Goal: Task Accomplishment & Management: Use online tool/utility

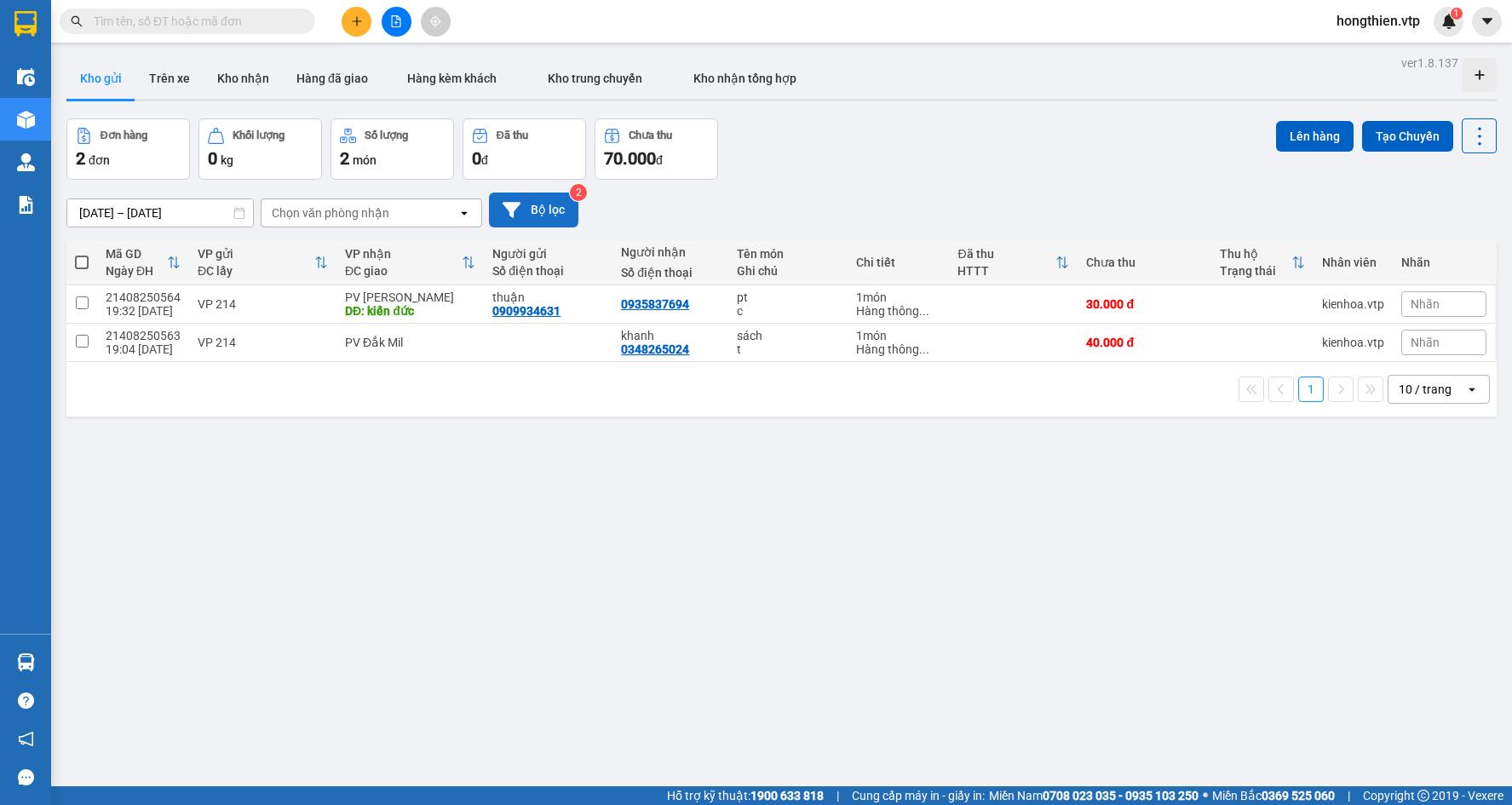
click at [525, 217] on button "Bộ lọc" at bounding box center [534, 210] width 89 height 34
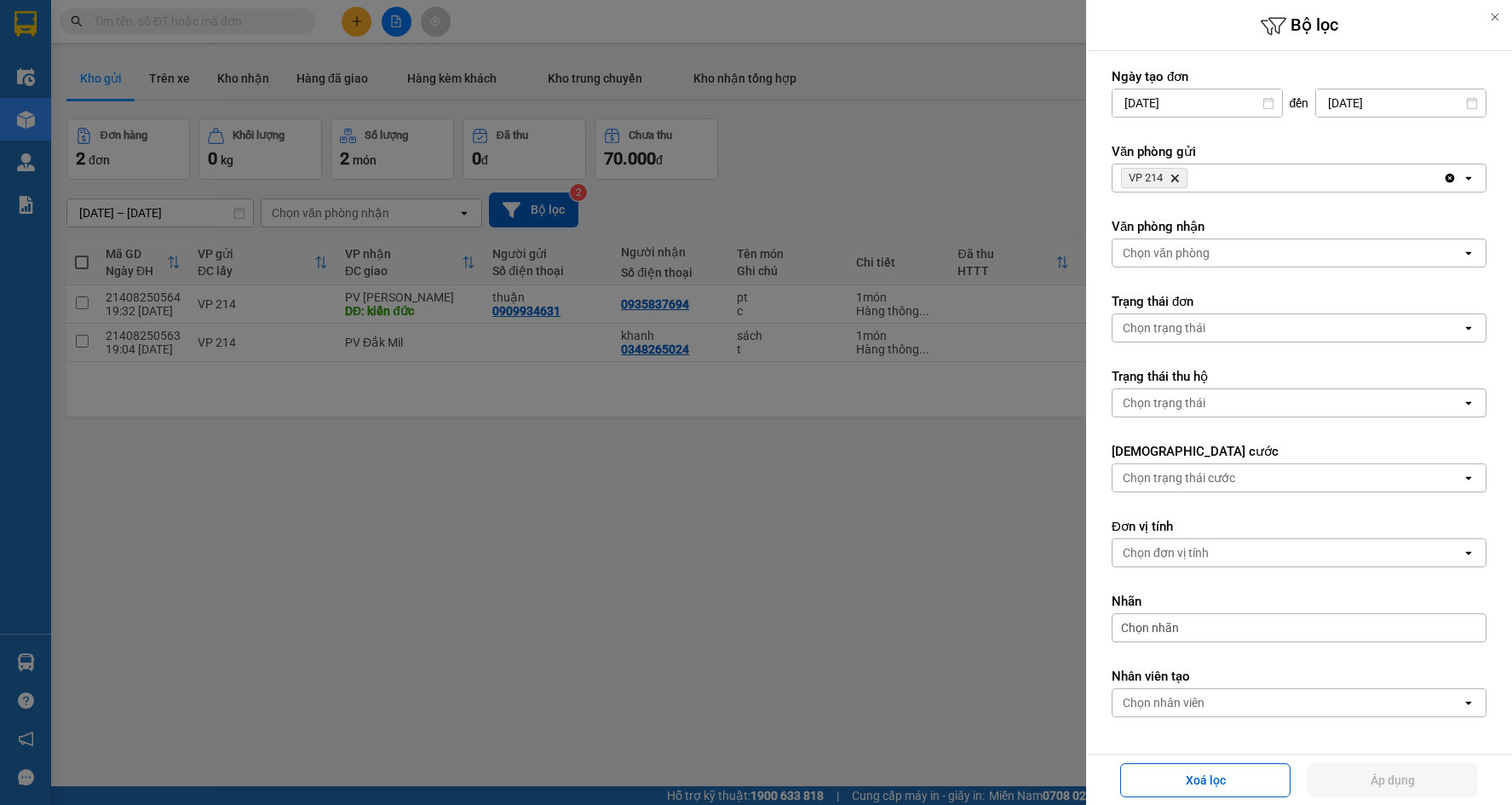
click at [1231, 174] on div "VP 214 Delete" at bounding box center [1278, 177] width 331 height 27
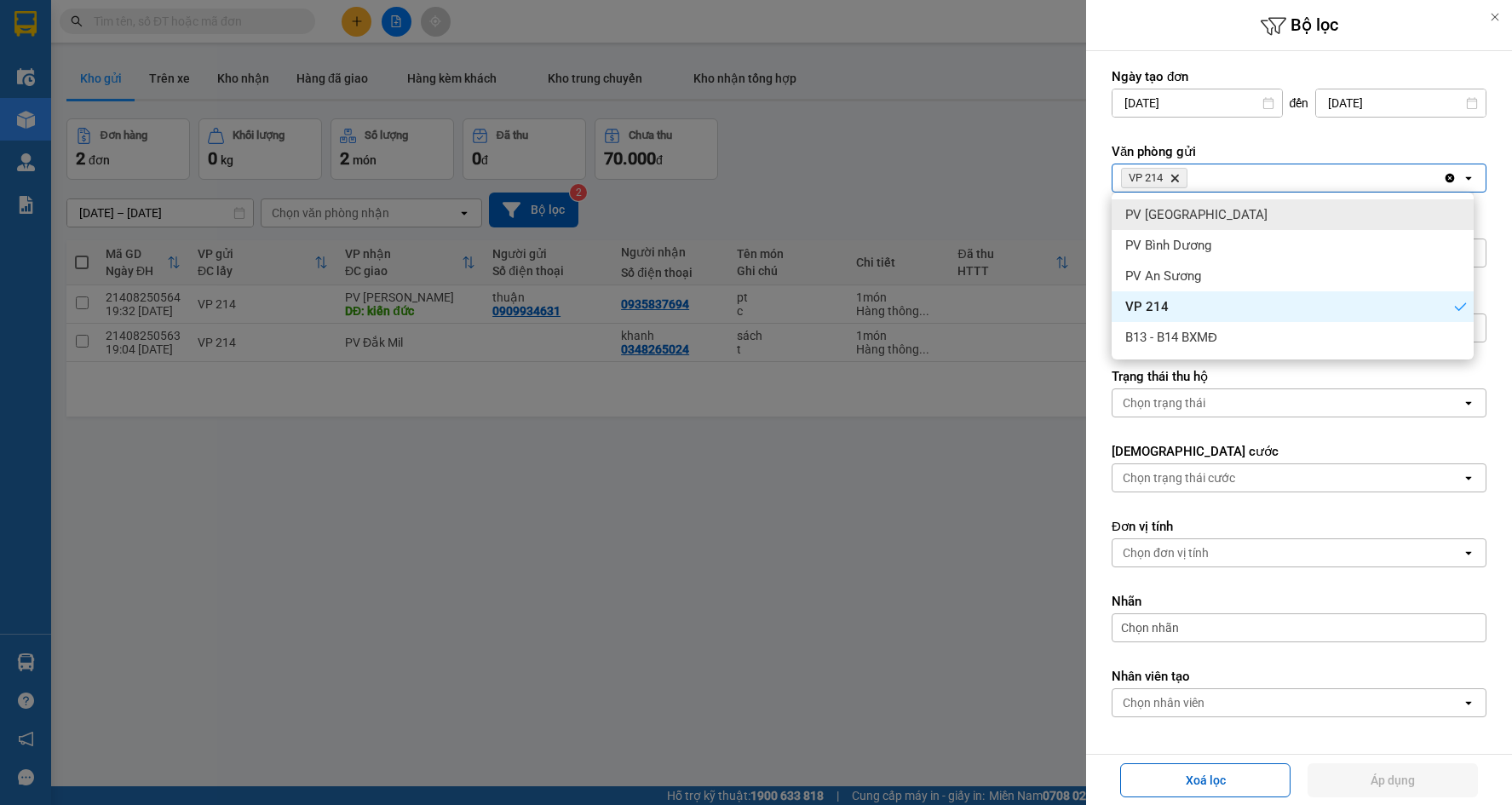
click at [1178, 178] on icon "Delete" at bounding box center [1175, 178] width 10 height 10
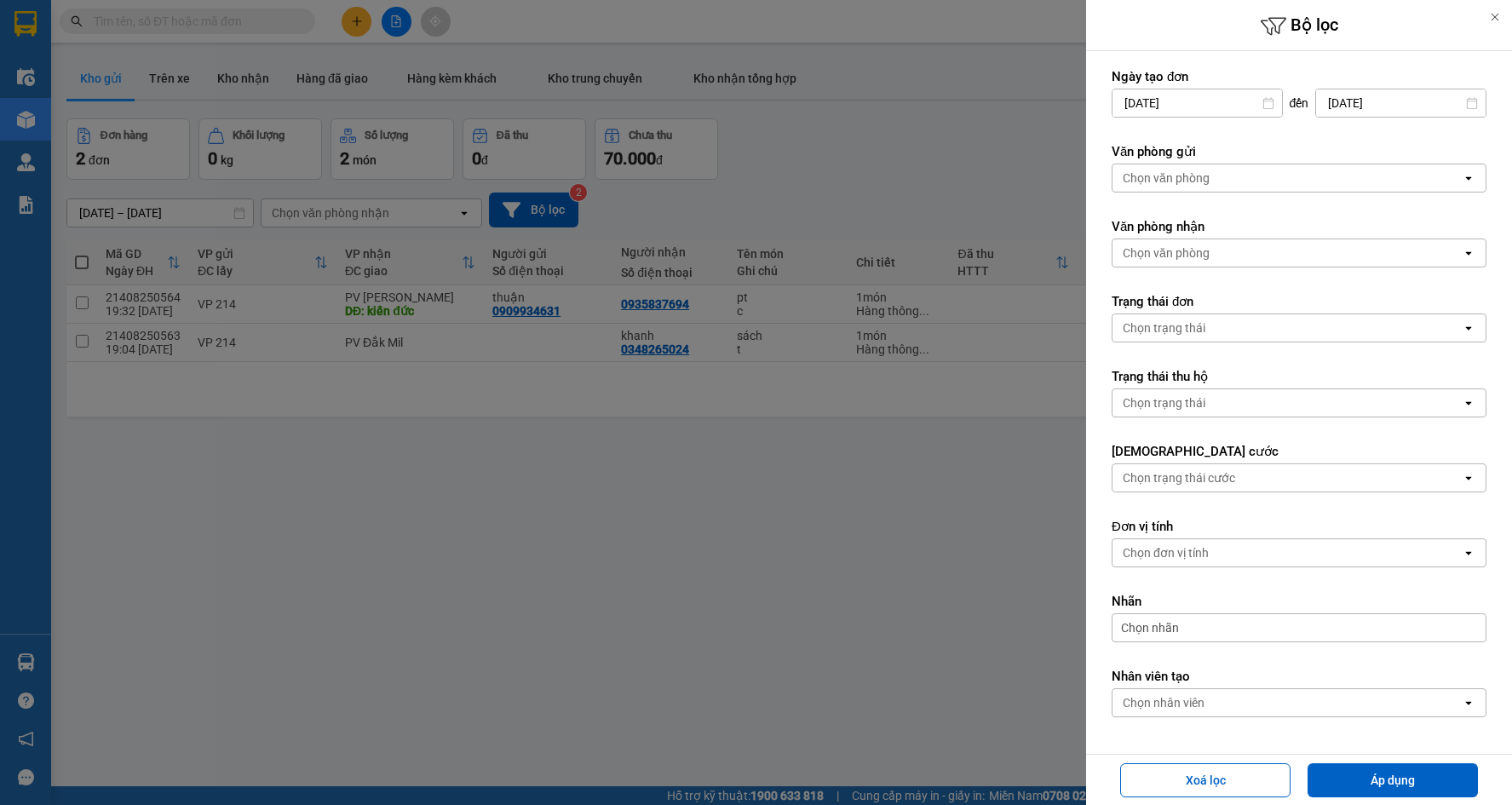
click at [1186, 169] on div "Chọn văn phòng" at bounding box center [1287, 177] width 350 height 27
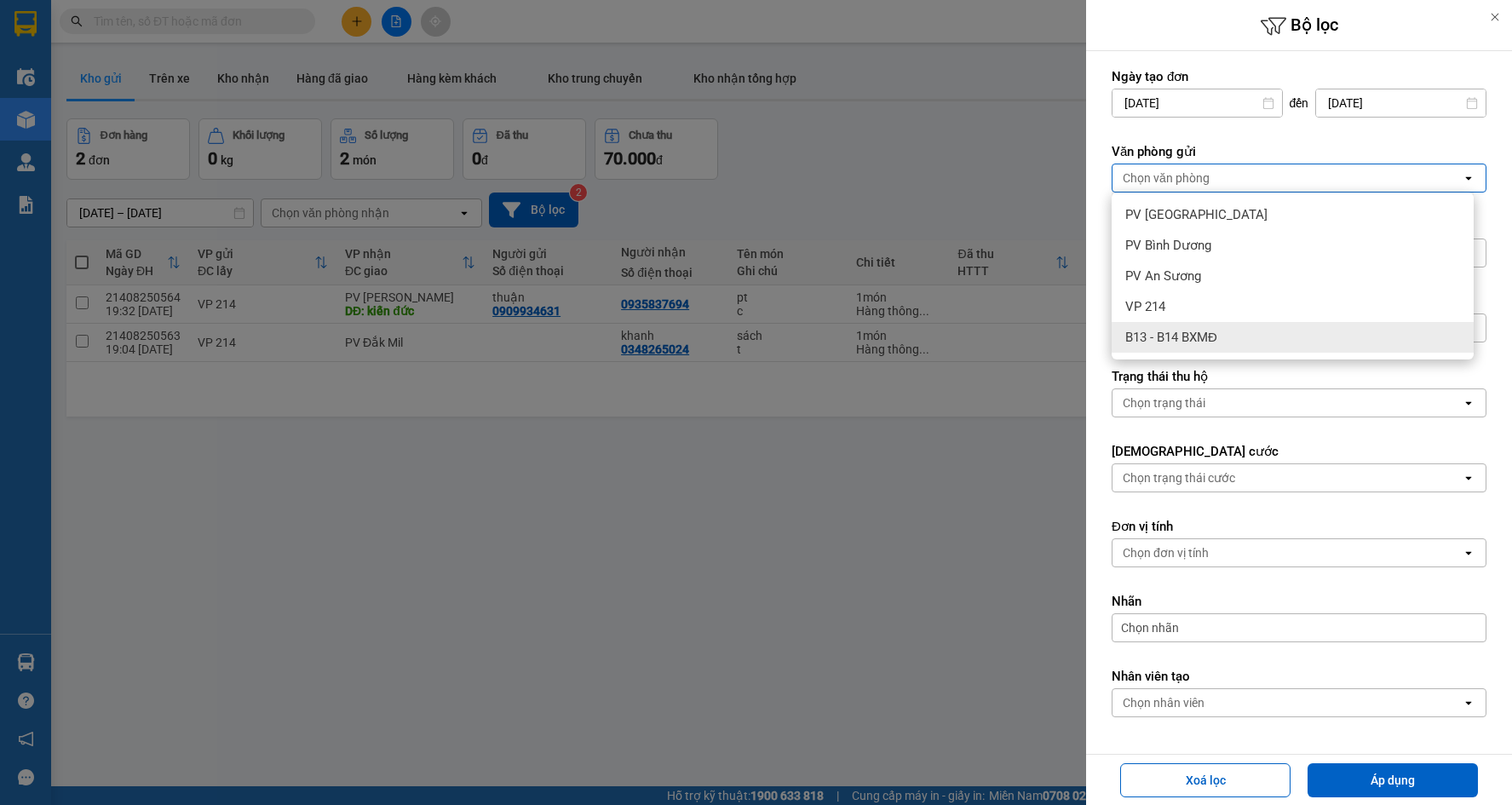
click at [1147, 341] on span "B13 - B14 BXMĐ" at bounding box center [1171, 337] width 92 height 17
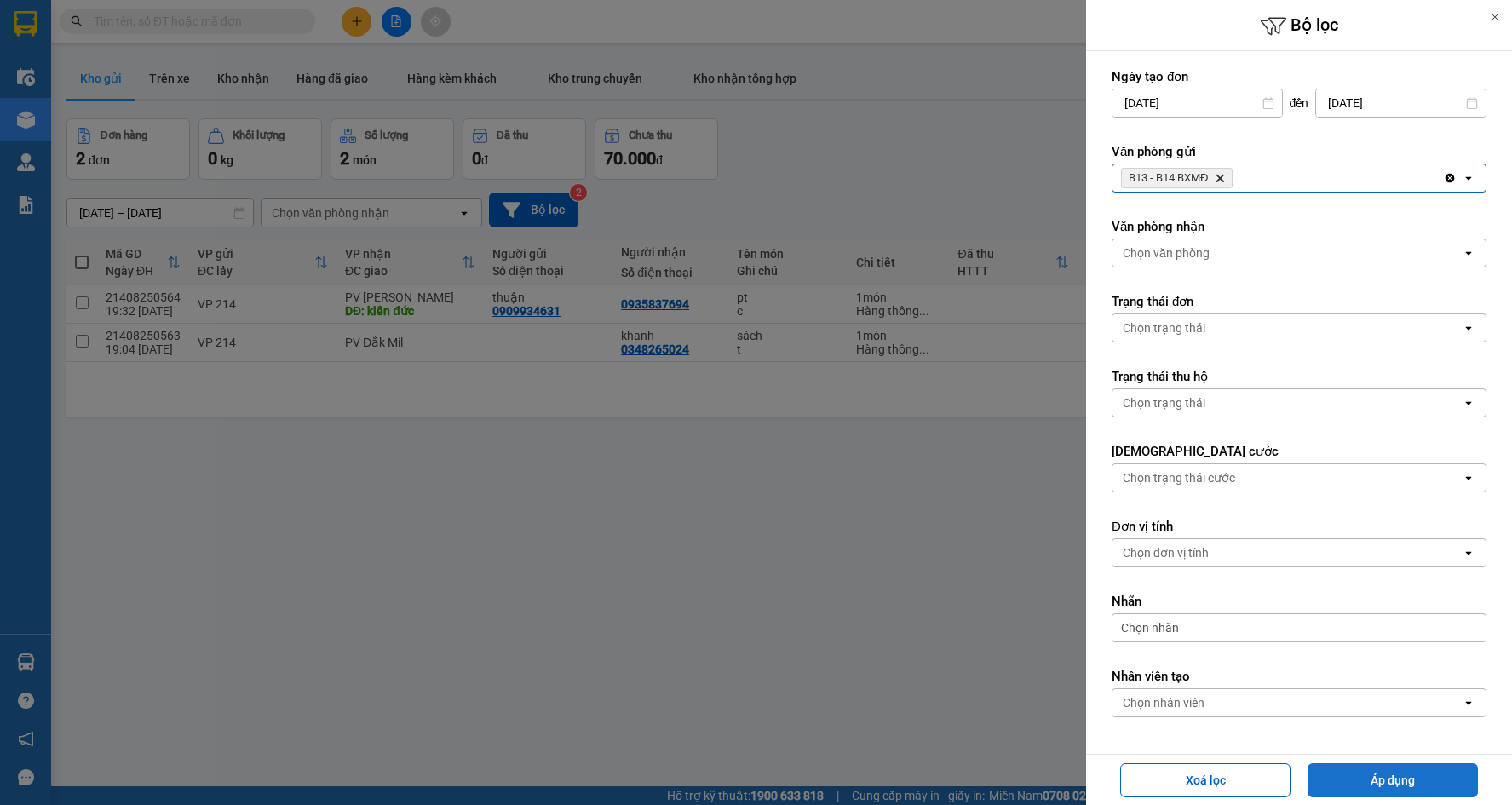
click at [1390, 789] on button "Áp dụng" at bounding box center [1393, 780] width 171 height 34
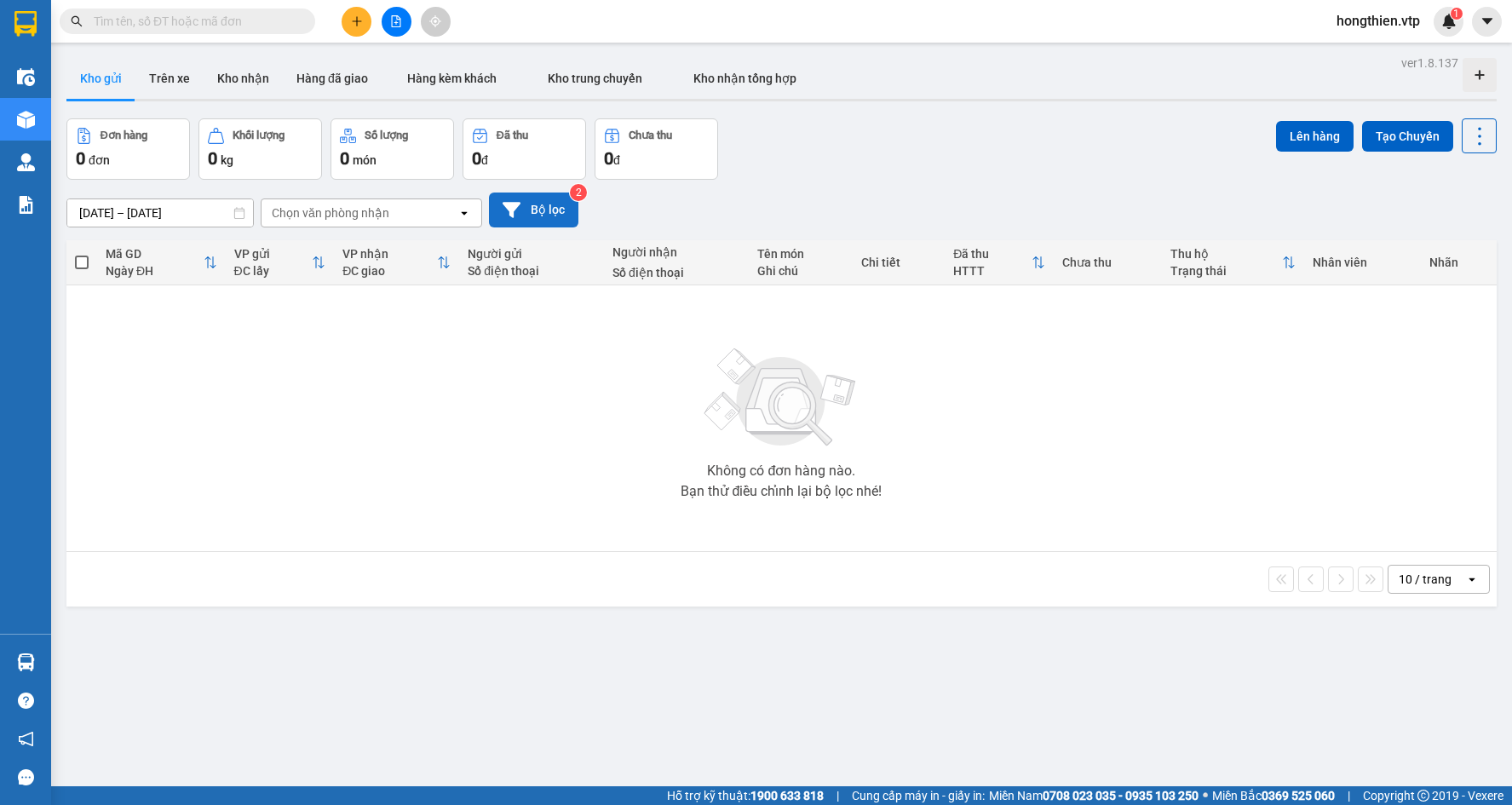
click at [535, 213] on button "Bộ lọc" at bounding box center [534, 210] width 89 height 34
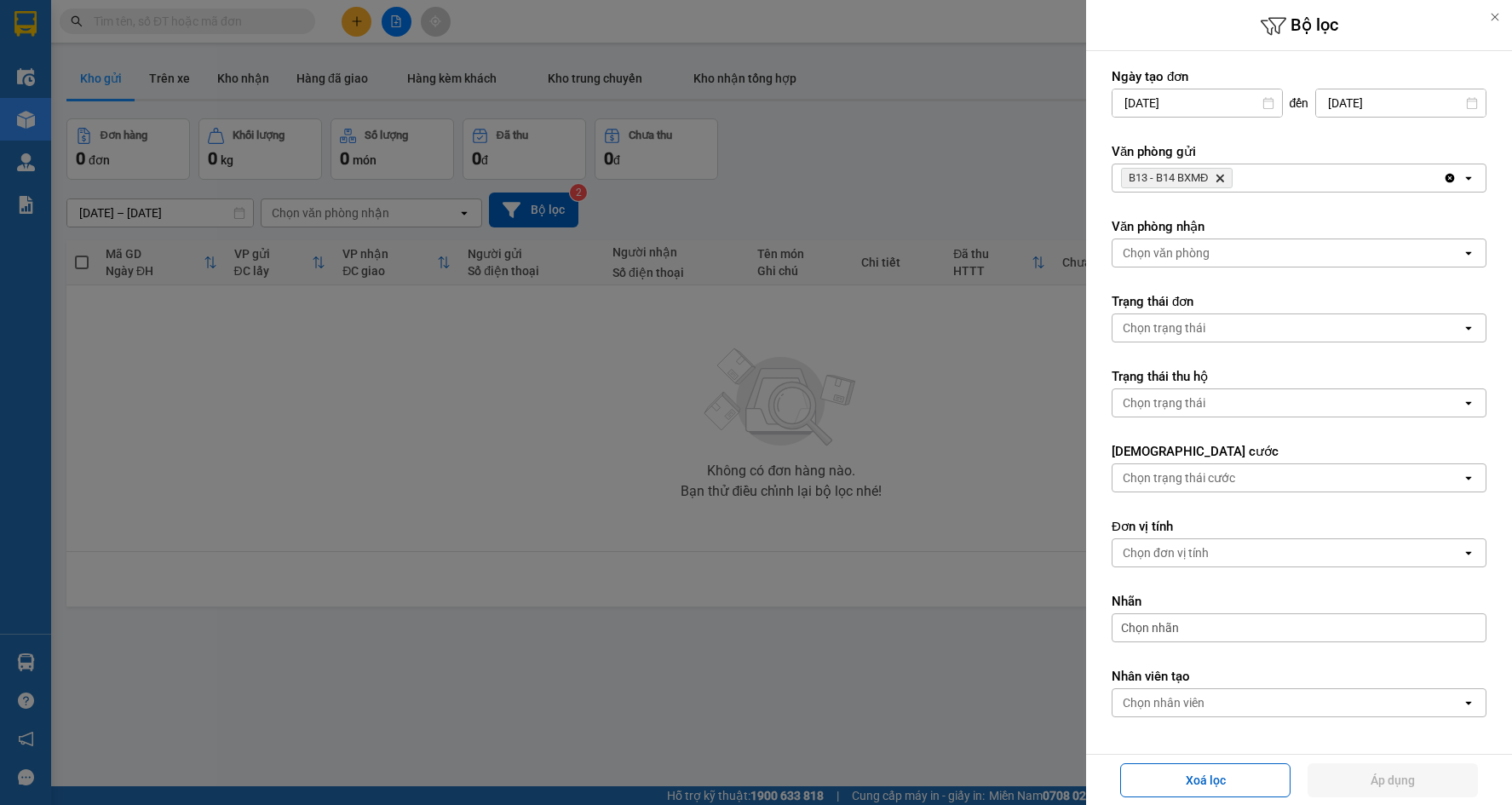
click at [1220, 179] on icon "Delete" at bounding box center [1219, 178] width 10 height 10
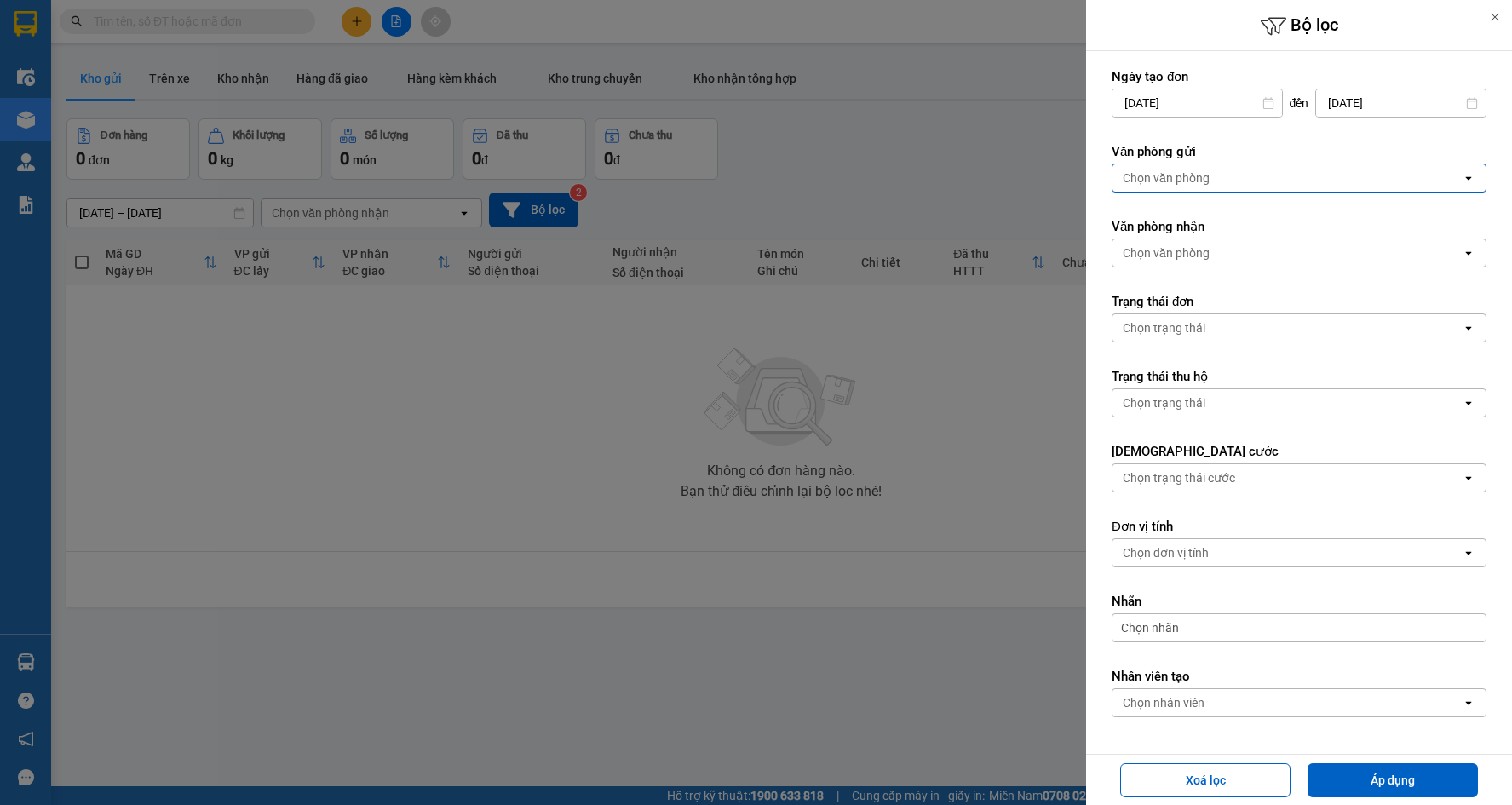
click at [1220, 179] on div "Chọn văn phòng" at bounding box center [1287, 177] width 350 height 27
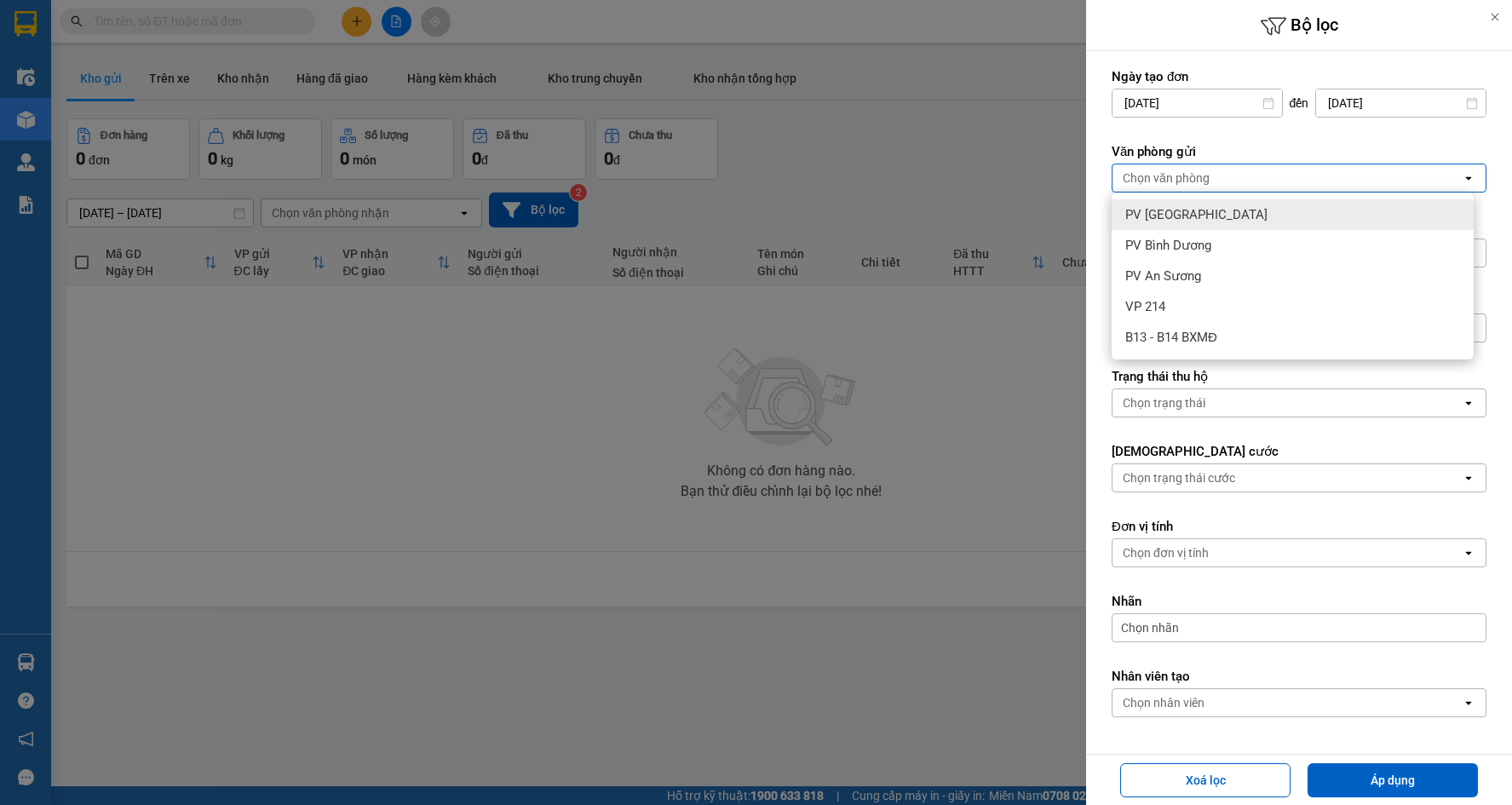
click at [1184, 221] on span "PV [GEOGRAPHIC_DATA]" at bounding box center [1196, 214] width 143 height 17
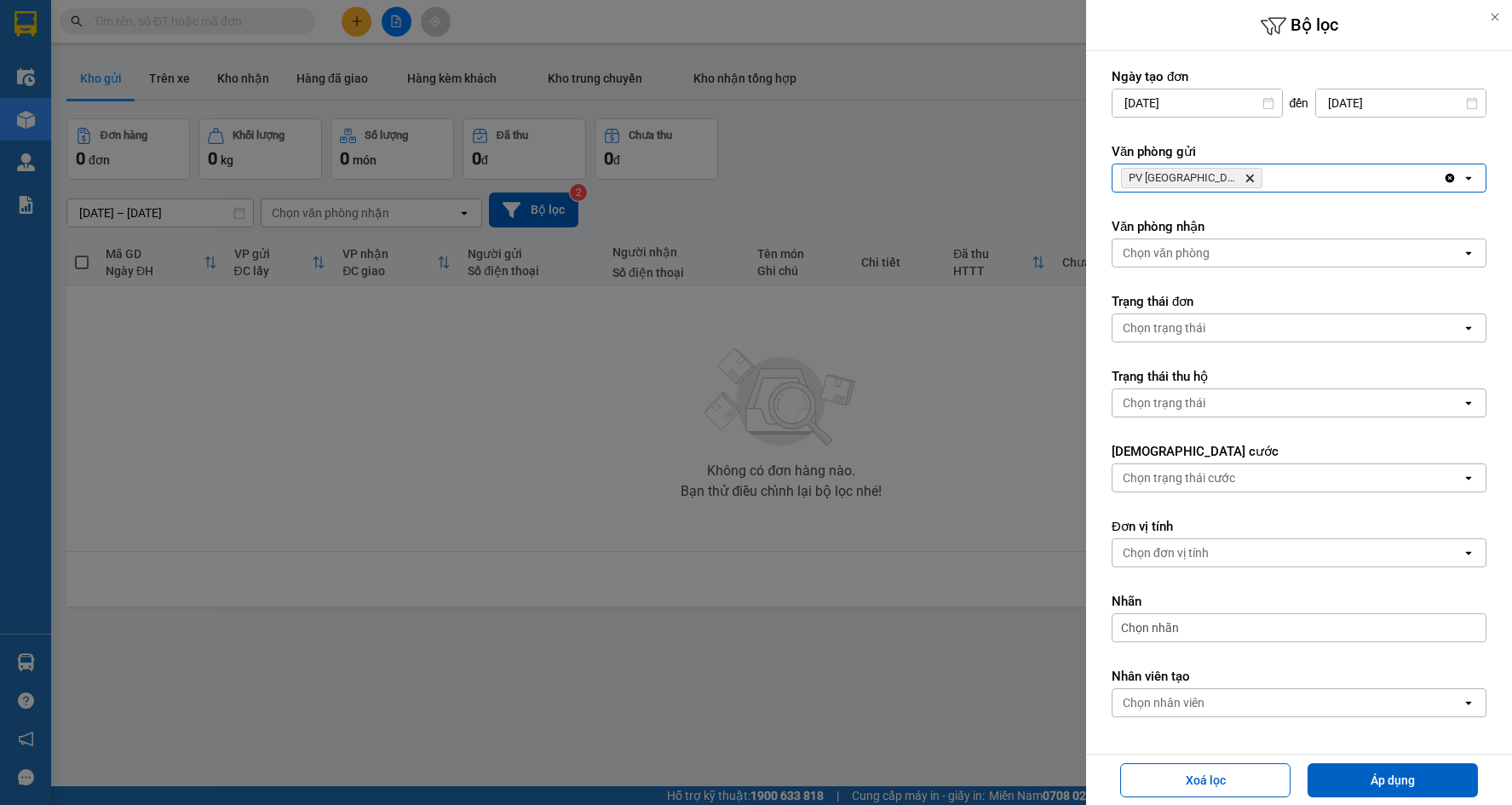
click at [1246, 179] on icon "PV Tân Bình, close by backspace" at bounding box center [1250, 178] width 7 height 7
click at [1201, 179] on div "Chọn văn phòng" at bounding box center [1166, 178] width 87 height 17
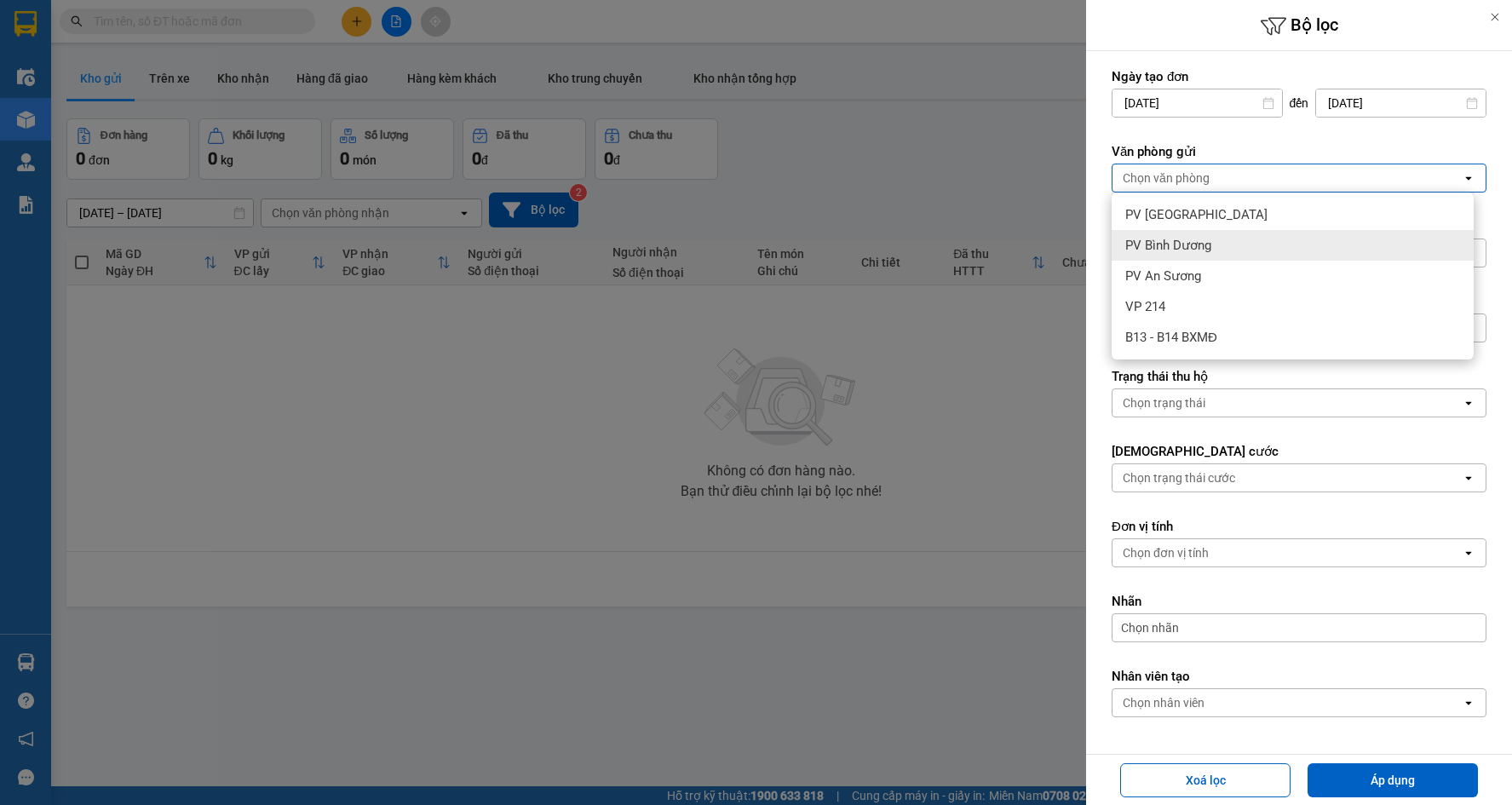
click at [1178, 242] on span "PV Bình Dương" at bounding box center [1168, 245] width 86 height 17
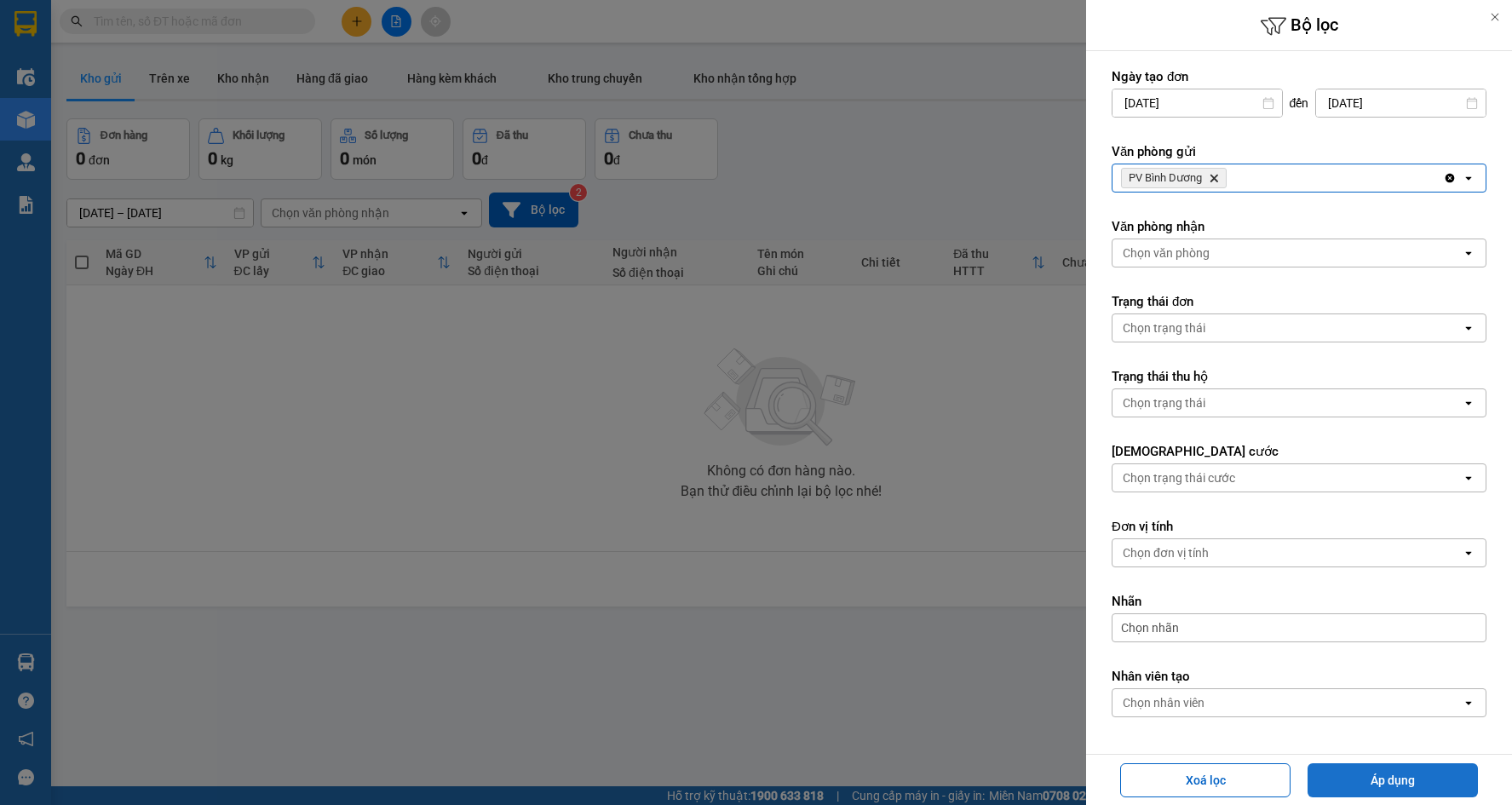
click at [1388, 783] on button "Áp dụng" at bounding box center [1393, 780] width 171 height 34
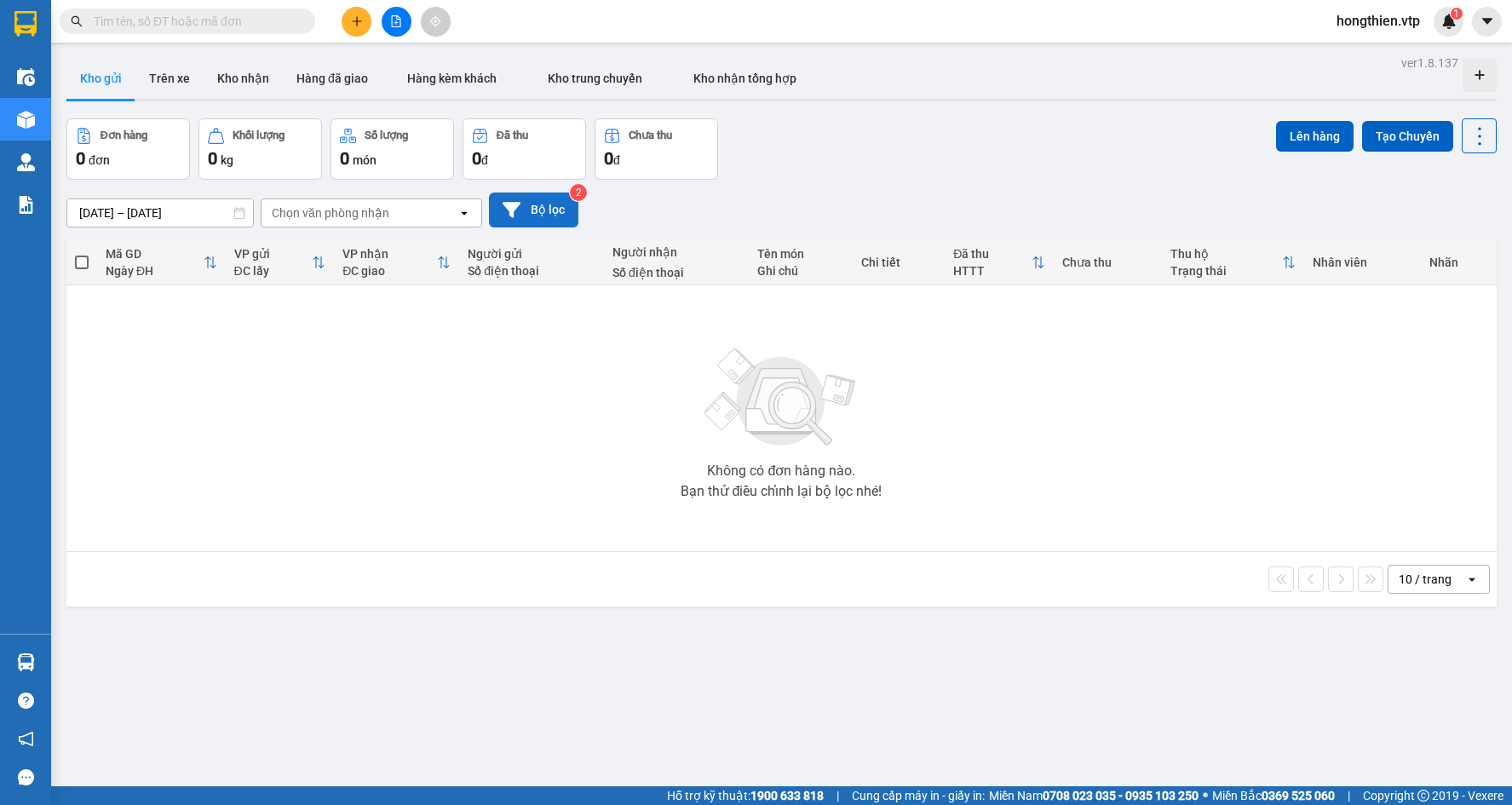
click at [525, 201] on button "Bộ lọc" at bounding box center [534, 210] width 89 height 34
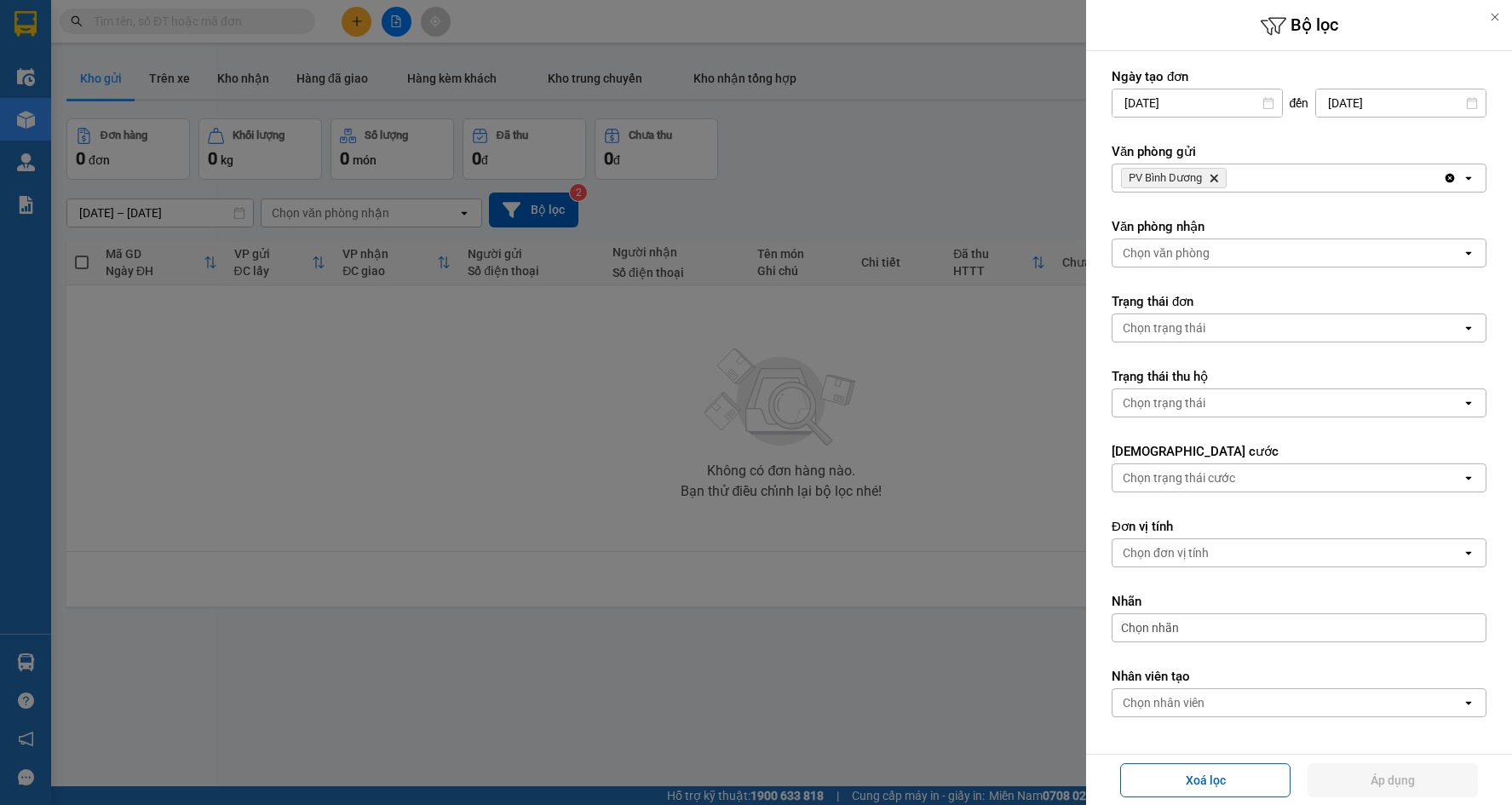
click at [1215, 176] on icon "Delete" at bounding box center [1214, 178] width 10 height 10
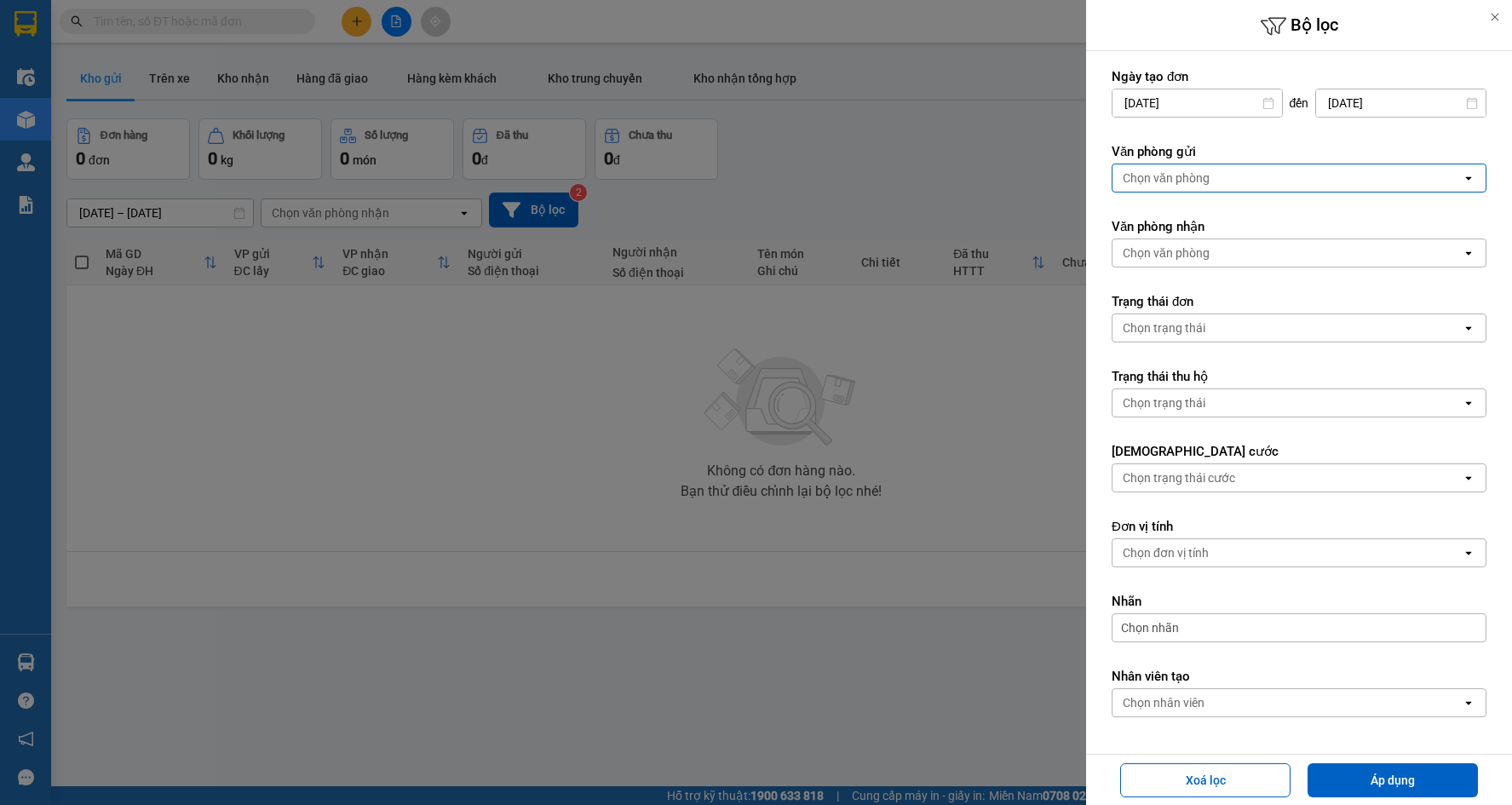
click at [1184, 177] on div "Chọn văn phòng" at bounding box center [1166, 178] width 87 height 17
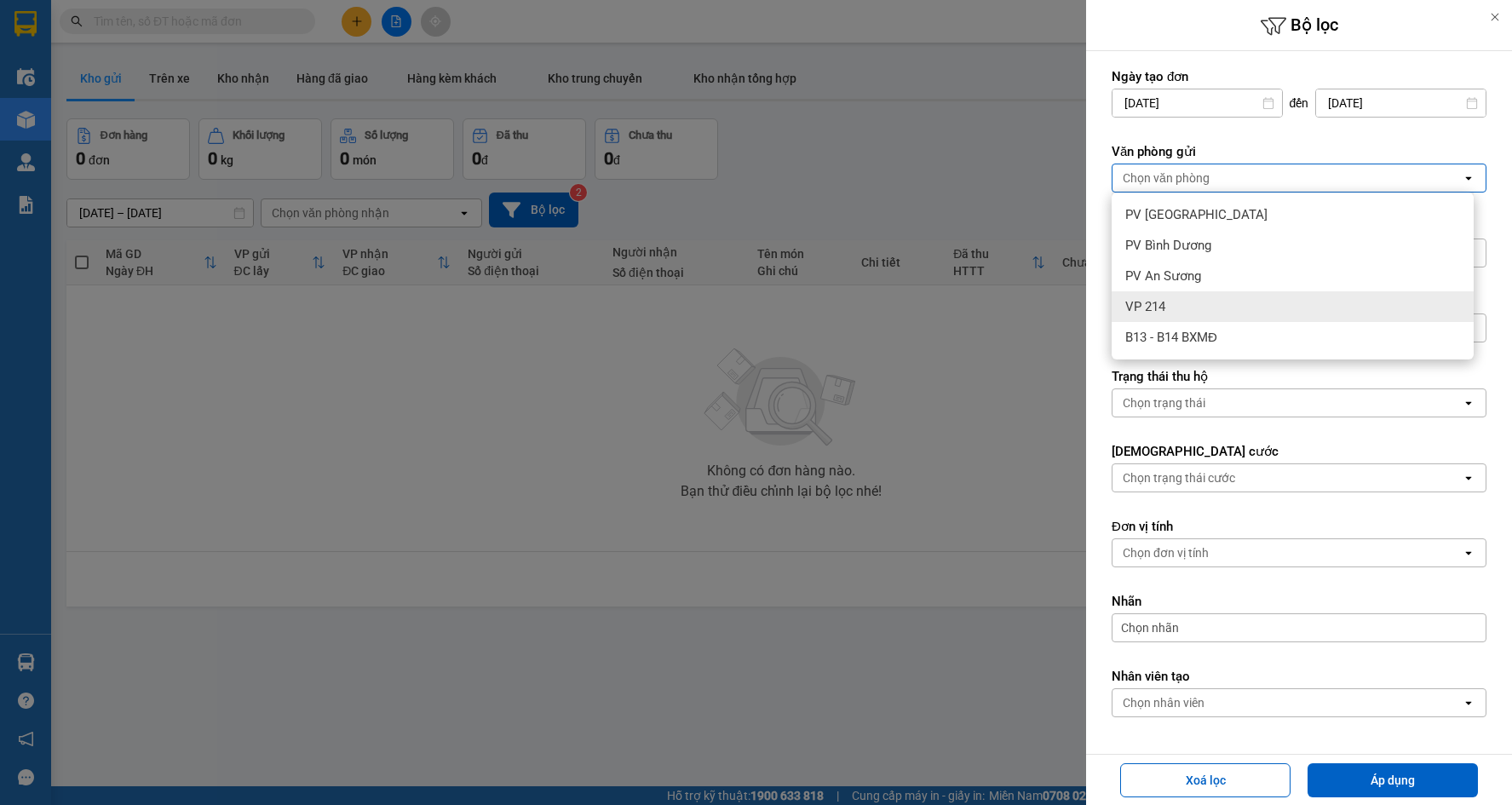
click at [1183, 302] on div "VP 214" at bounding box center [1293, 307] width 362 height 31
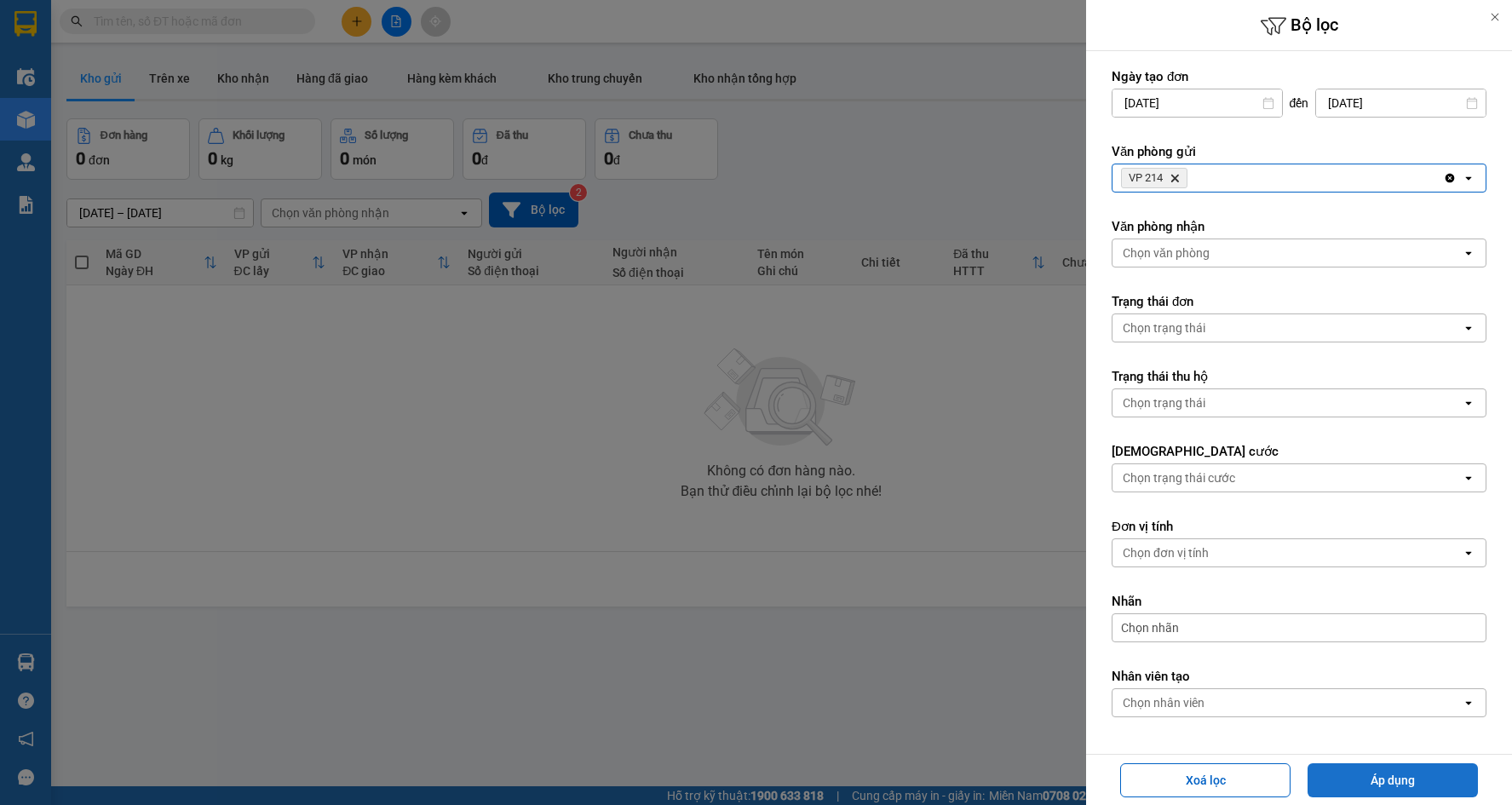
click at [1368, 779] on button "Áp dụng" at bounding box center [1393, 780] width 171 height 34
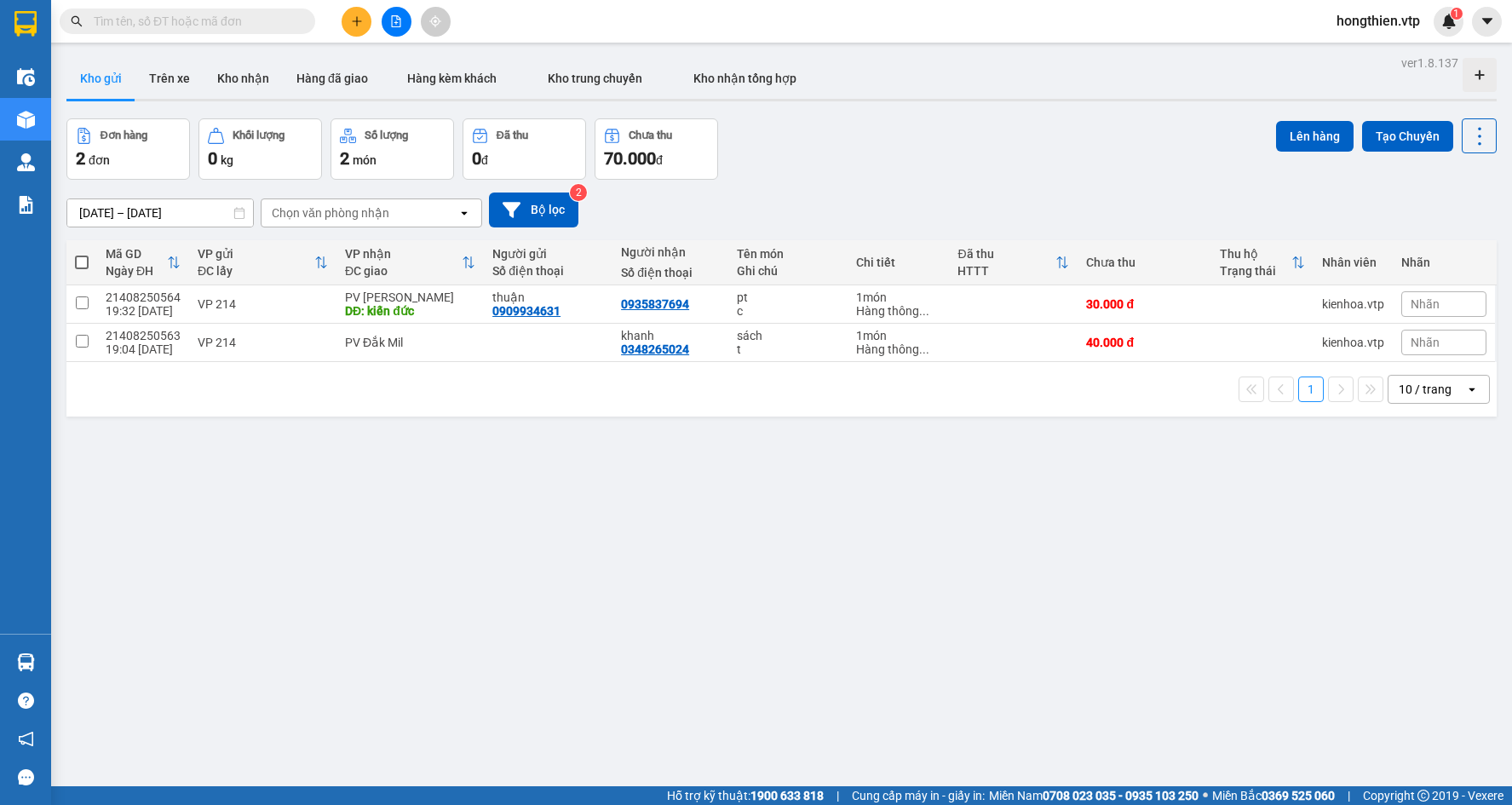
click at [77, 267] on span at bounding box center [81, 262] width 14 height 14
click at [82, 253] on input "checkbox" at bounding box center [82, 253] width 0 height 0
checkbox input "true"
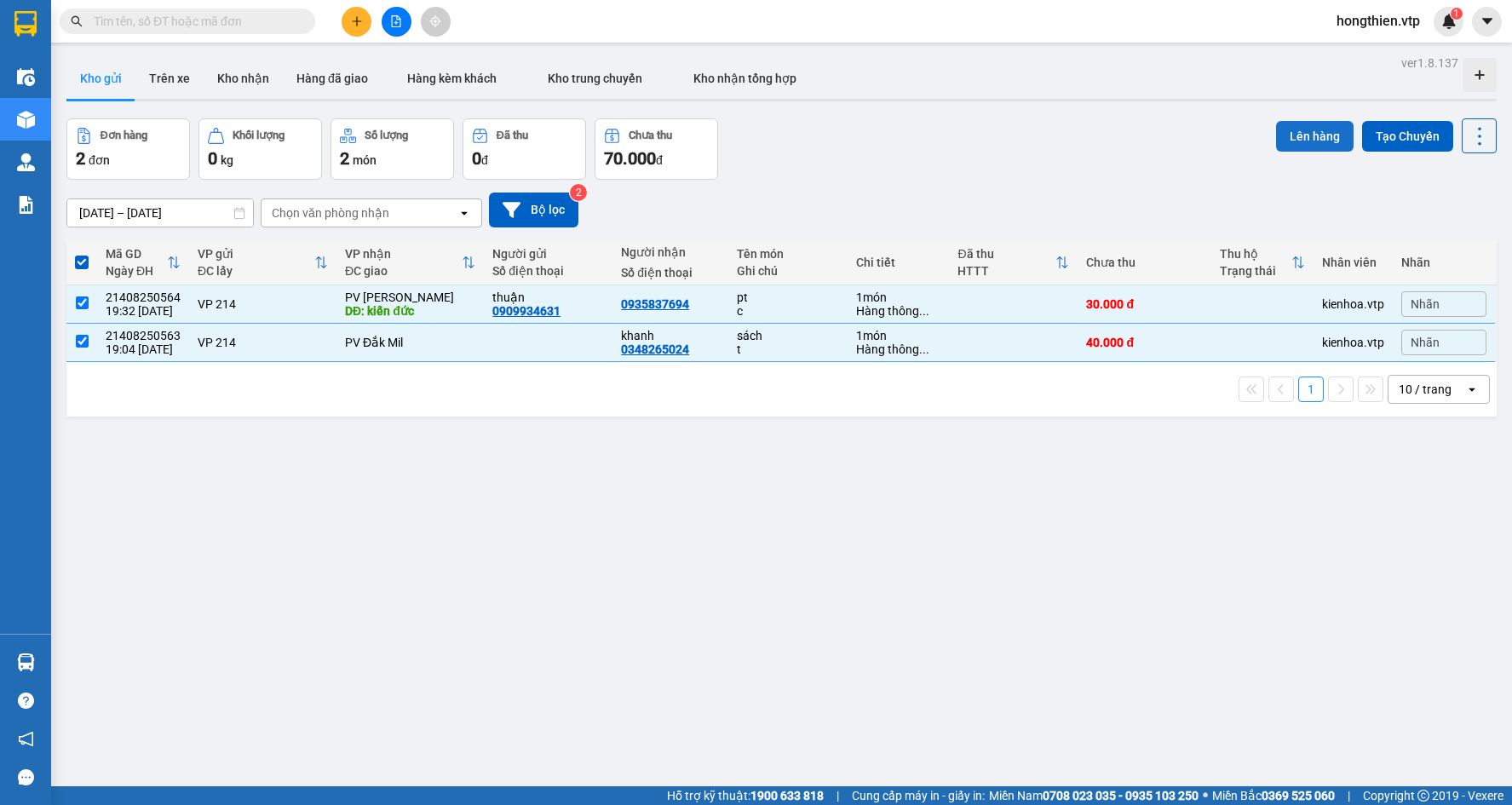
click at [1323, 143] on button "Lên hàng" at bounding box center [1314, 136] width 77 height 31
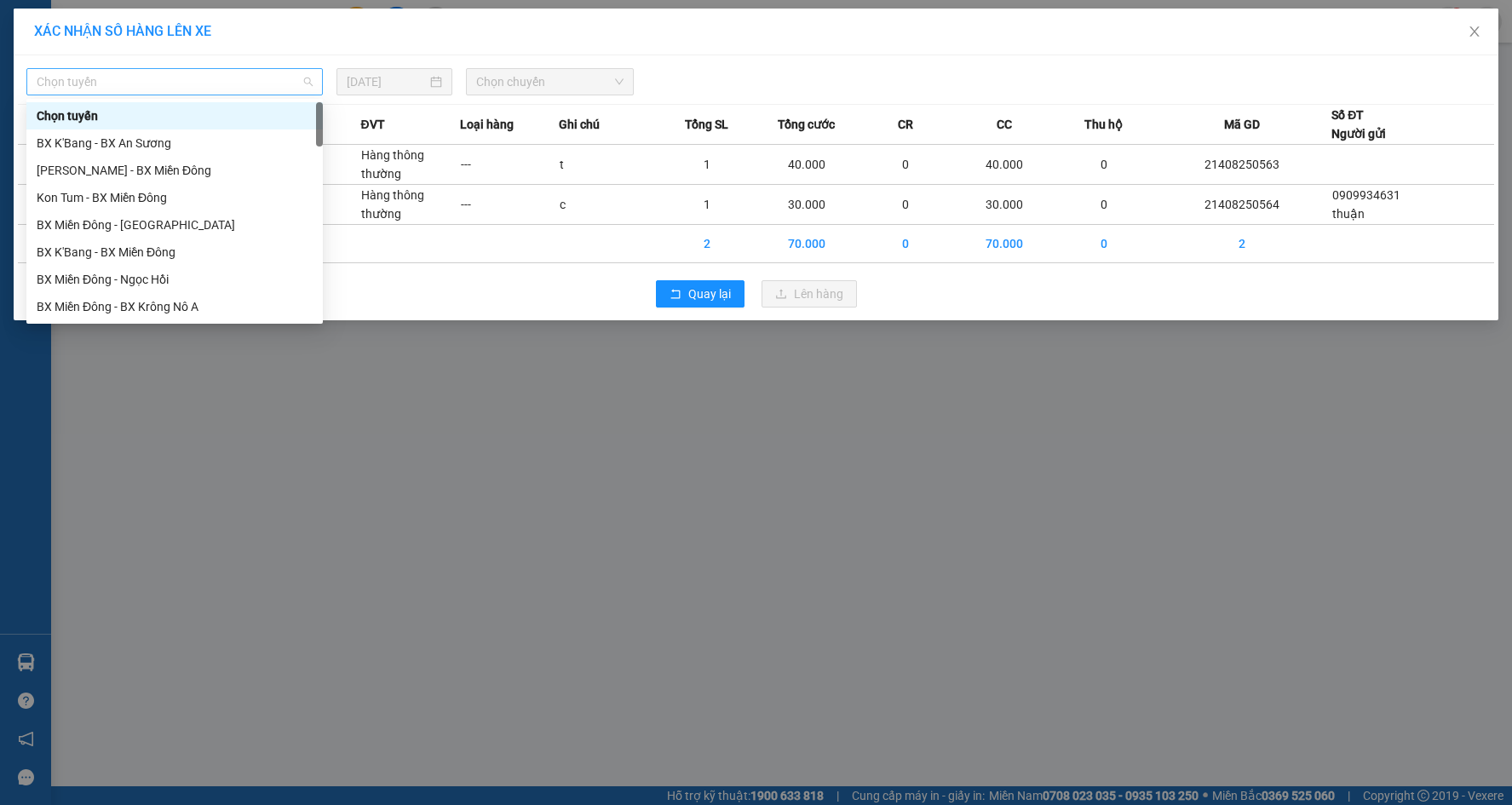
click at [228, 75] on span "Chọn tuyến" at bounding box center [174, 81] width 276 height 25
click at [175, 312] on div "BX Miền Đông - BX Krông Nô A" at bounding box center [174, 307] width 276 height 19
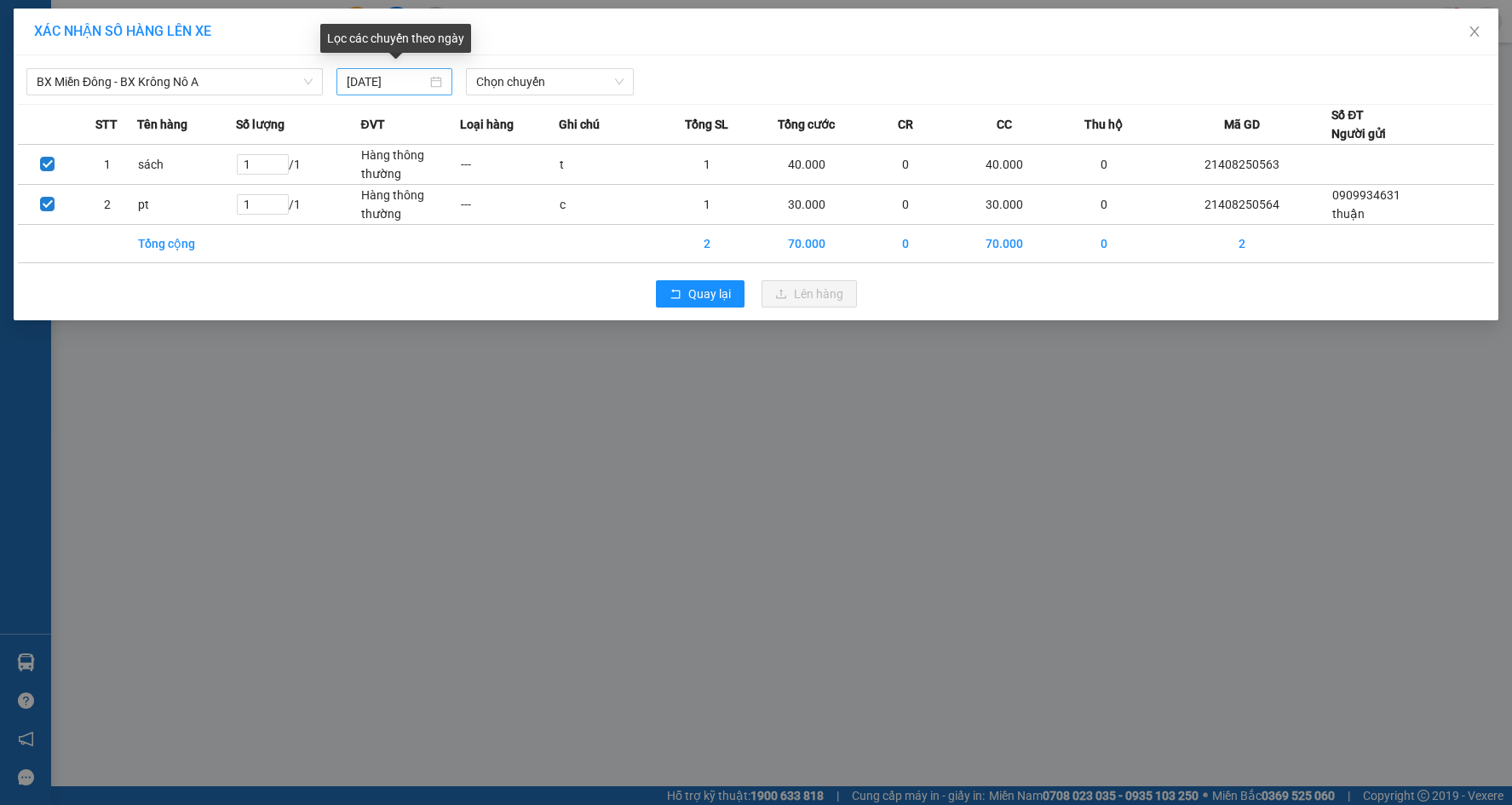
click at [437, 78] on div "[DATE]" at bounding box center [394, 82] width 95 height 19
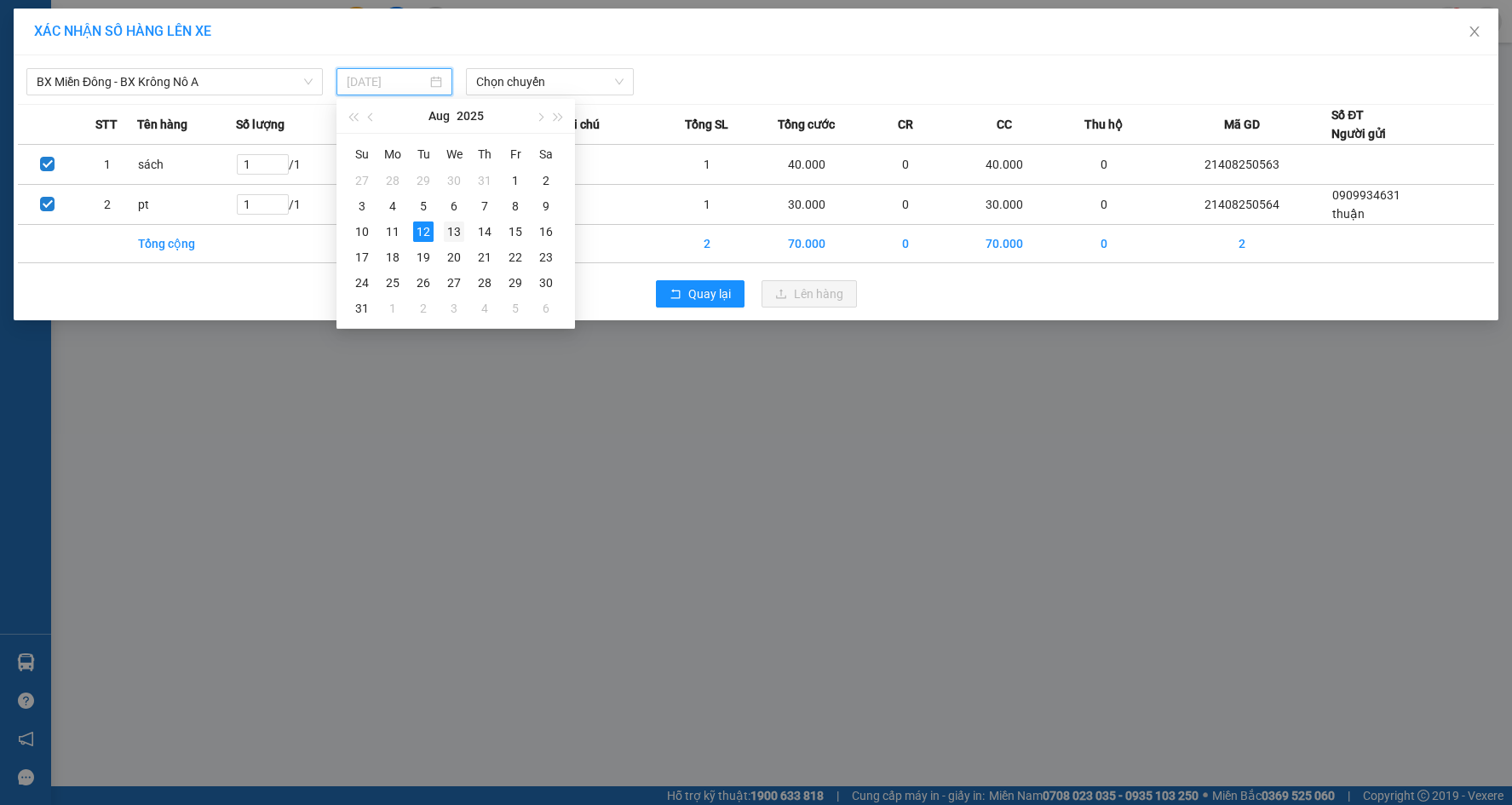
click at [447, 229] on div "13" at bounding box center [454, 232] width 21 height 20
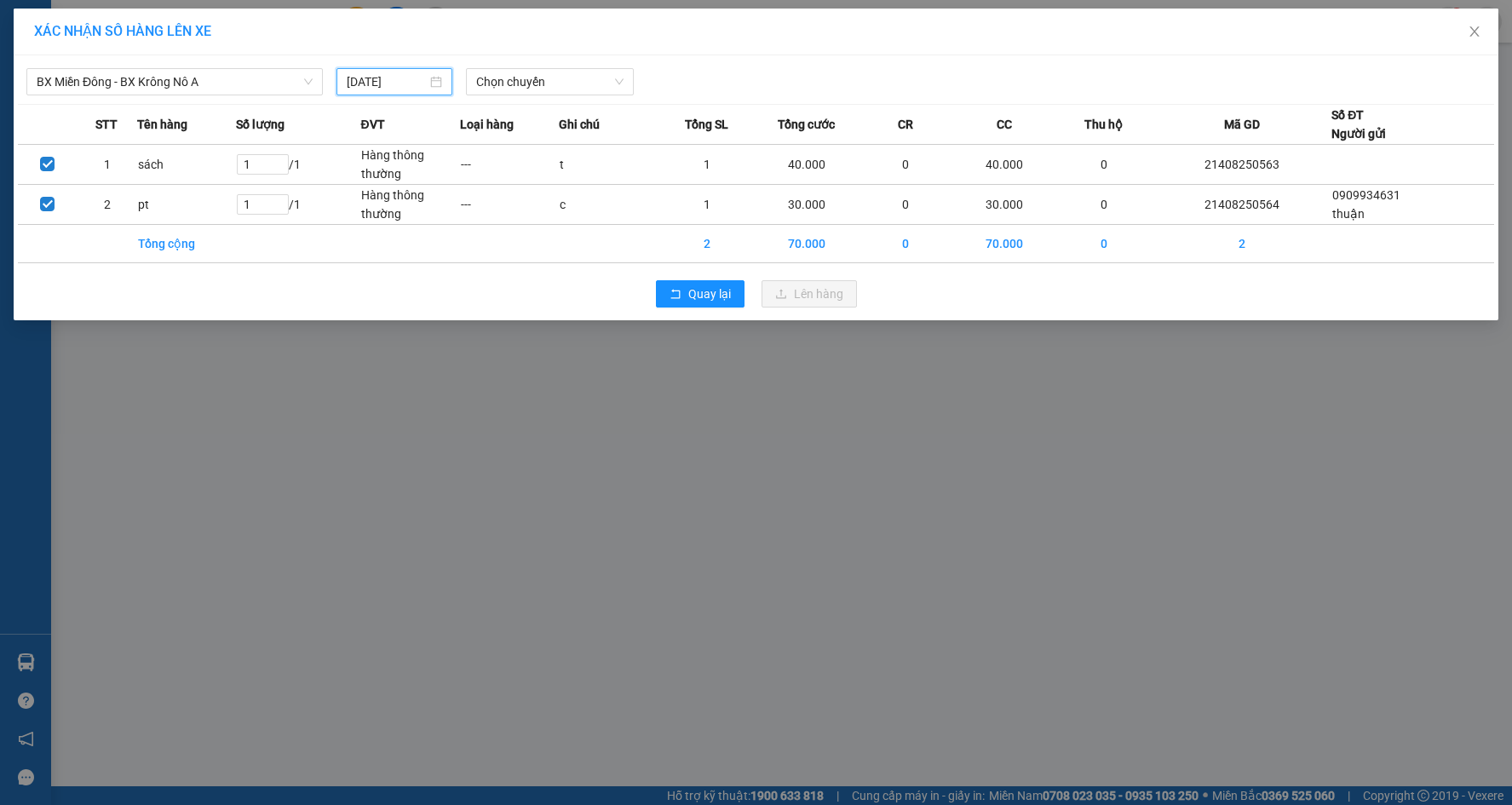
type input "[DATE]"
click at [570, 75] on span "Chọn chuyến" at bounding box center [550, 81] width 147 height 25
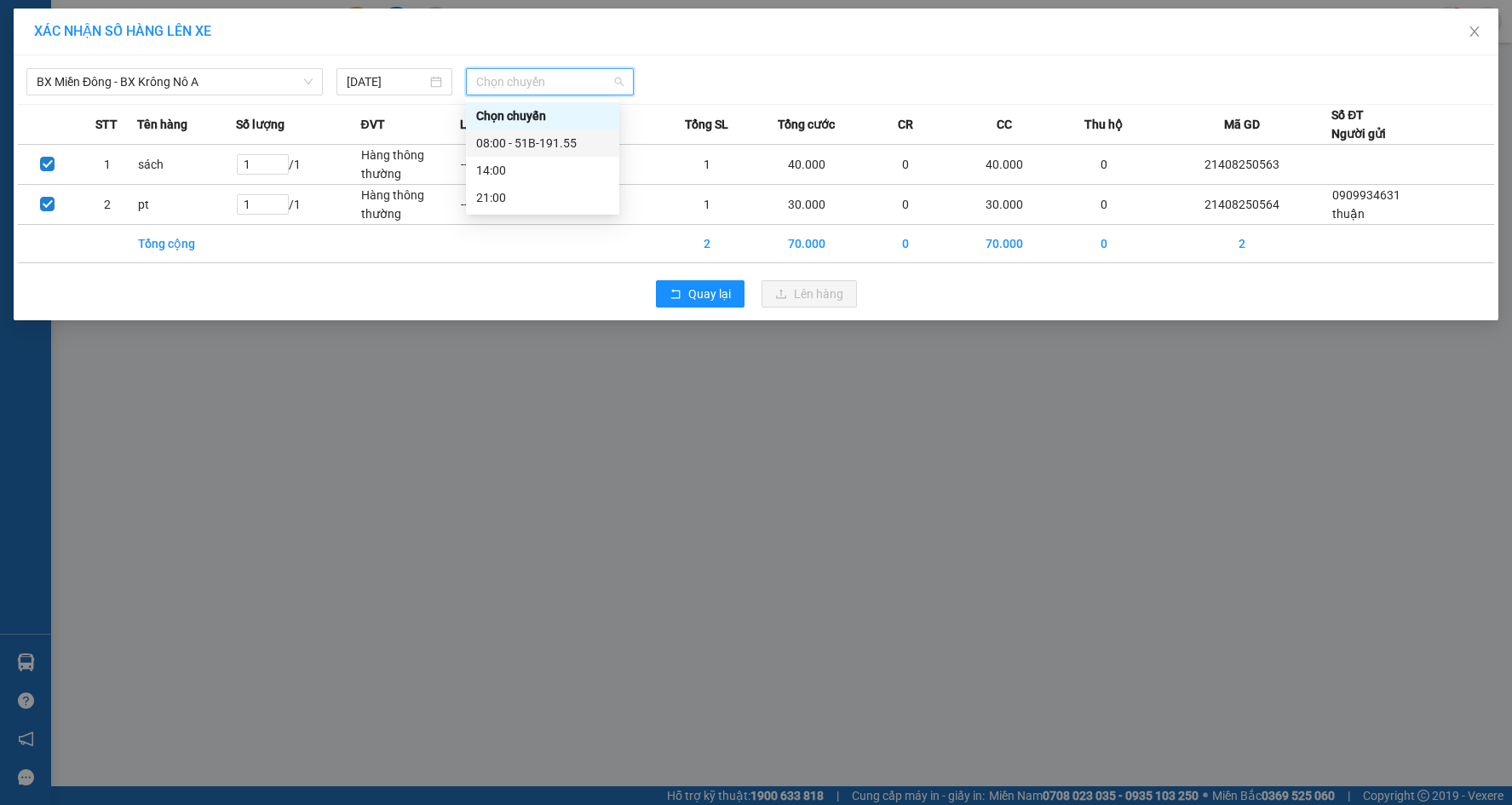
click at [550, 145] on div "08:00 - 51B-191.55" at bounding box center [543, 143] width 133 height 19
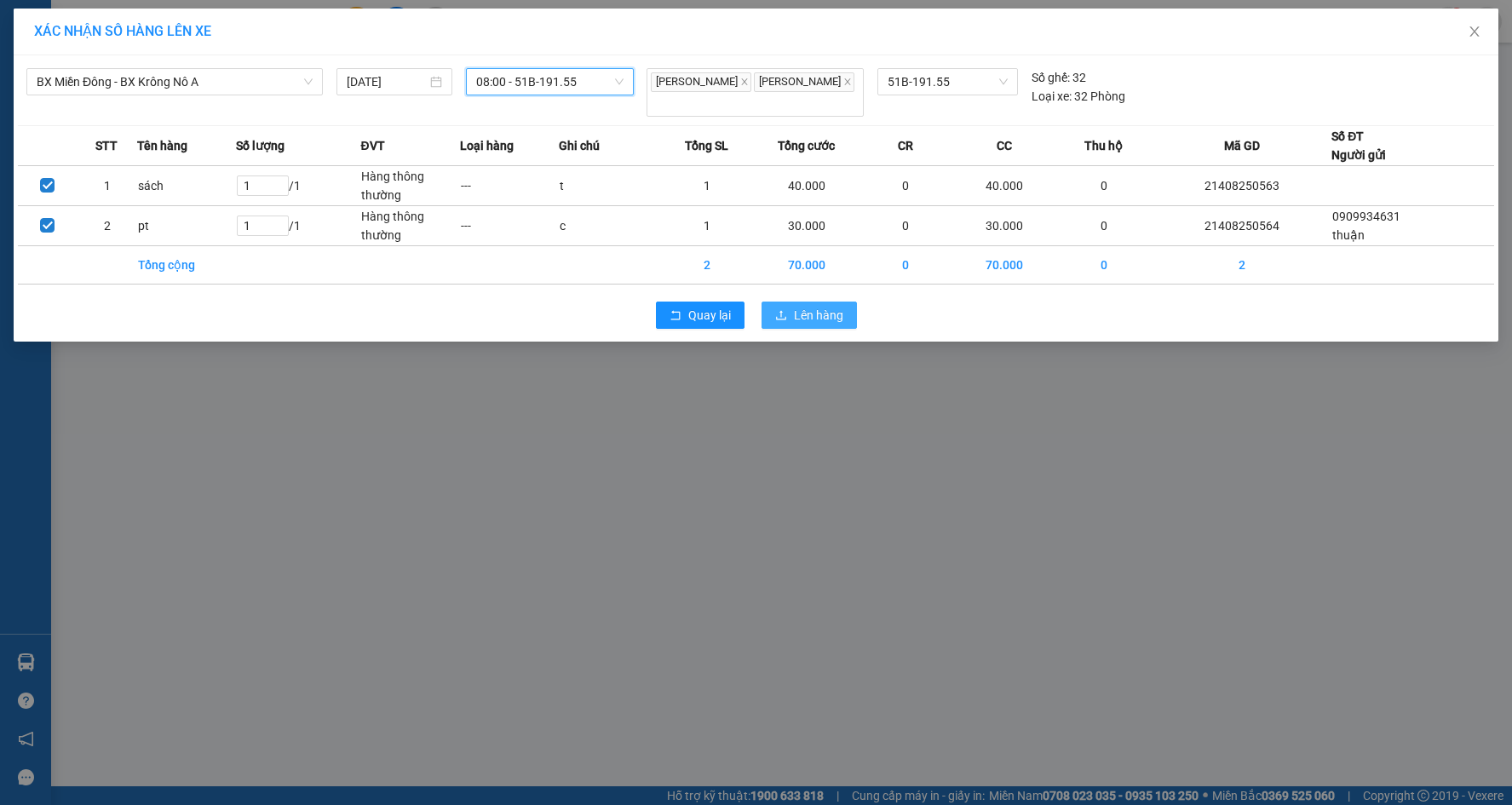
click at [828, 306] on span "Lên hàng" at bounding box center [818, 315] width 49 height 19
